Goal: Task Accomplishment & Management: Complete application form

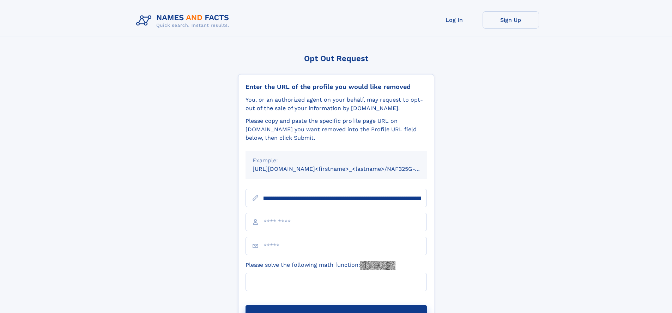
scroll to position [0, 82]
type input "**********"
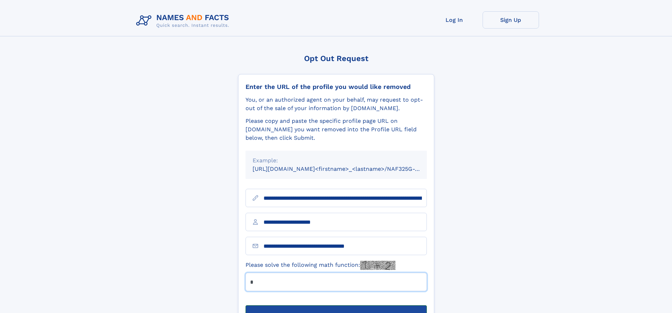
type input "*"
click at [336, 305] on button "Submit Opt Out Request" at bounding box center [335, 316] width 181 height 23
